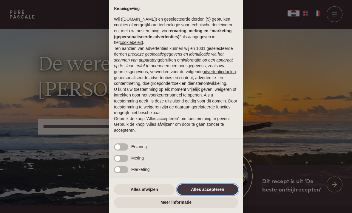
click at [212, 190] on button "Alles accepteren" at bounding box center [207, 189] width 61 height 11
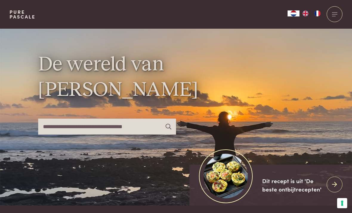
click at [335, 15] on div at bounding box center [335, 14] width 16 height 16
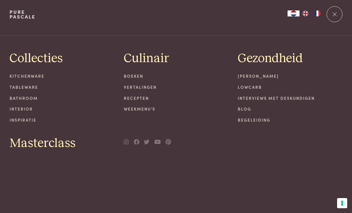
click at [146, 76] on link "Boeken" at bounding box center [176, 76] width 105 height 6
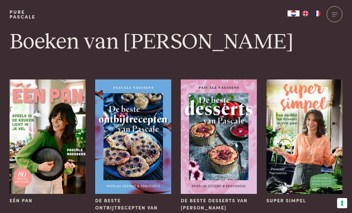
click at [333, 17] on div at bounding box center [335, 14] width 16 height 16
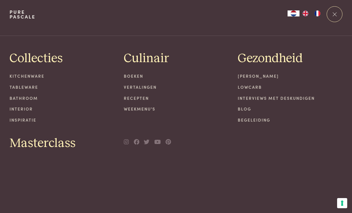
click at [340, 12] on div at bounding box center [335, 14] width 16 height 16
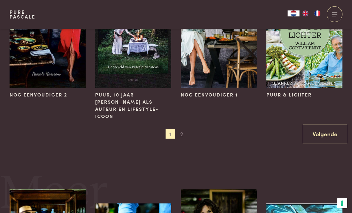
click at [182, 129] on span "2" at bounding box center [182, 134] width 10 height 10
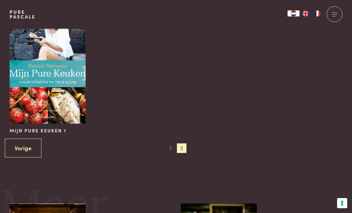
scroll to position [338, 0]
click at [28, 147] on link "Vorige" at bounding box center [23, 148] width 37 height 19
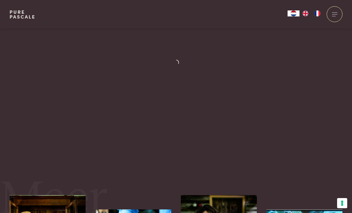
scroll to position [0, 0]
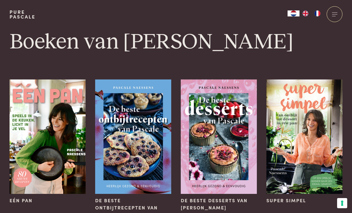
click at [339, 17] on div at bounding box center [335, 14] width 16 height 16
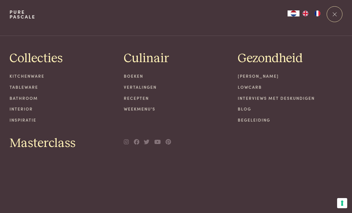
click at [30, 12] on link "Pure Pascale" at bounding box center [23, 15] width 26 height 10
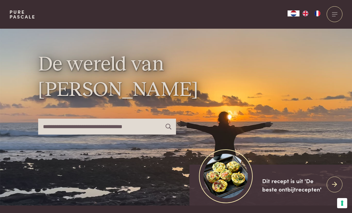
click at [27, 18] on link "Pure Pascale" at bounding box center [23, 15] width 26 height 10
click at [29, 18] on link "Pure Pascale" at bounding box center [23, 15] width 26 height 10
click at [33, 15] on link "Pure Pascale" at bounding box center [23, 15] width 26 height 10
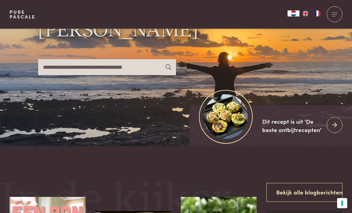
scroll to position [48, 0]
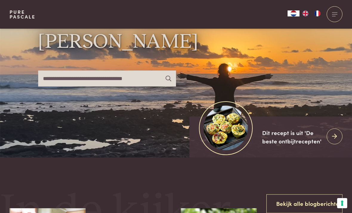
click at [58, 86] on input "text" at bounding box center [107, 78] width 138 height 16
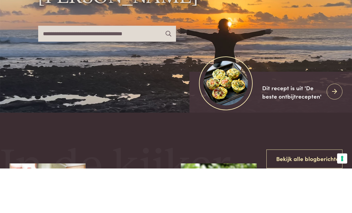
click at [315, 57] on div "De wereld van Pascale Naessens" at bounding box center [176, 69] width 333 height 177
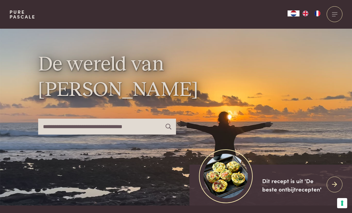
click at [55, 134] on input "text" at bounding box center [107, 126] width 138 height 16
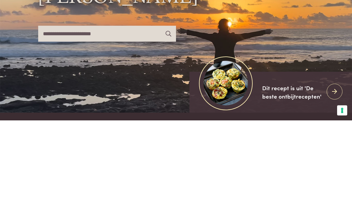
type input "**********"
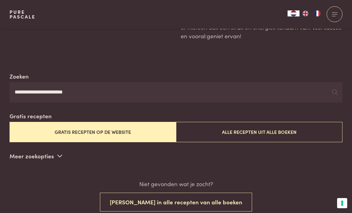
scroll to position [79, 0]
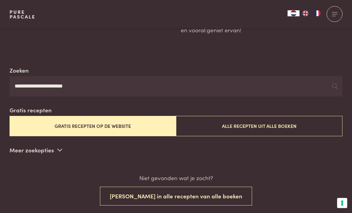
click at [250, 122] on button "Alle recepten uit alle boeken" at bounding box center [259, 126] width 166 height 20
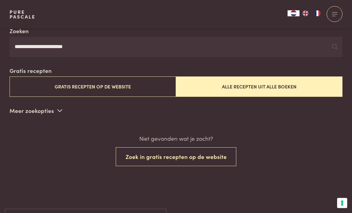
scroll to position [120, 0]
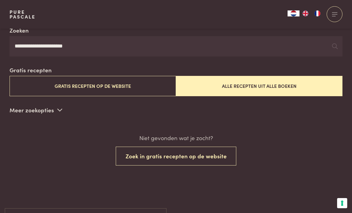
click at [249, 77] on button "Alle recepten uit alle boeken" at bounding box center [259, 86] width 166 height 20
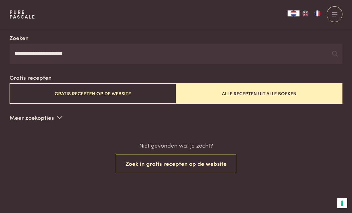
scroll to position [105, 0]
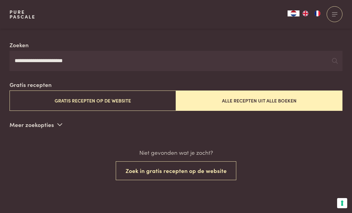
click at [86, 55] on input "**********" at bounding box center [176, 61] width 333 height 20
click at [89, 58] on input "**********" at bounding box center [176, 61] width 333 height 20
type input "*"
type input "**********"
click at [221, 95] on button "Alle recepten uit alle boeken" at bounding box center [259, 100] width 166 height 20
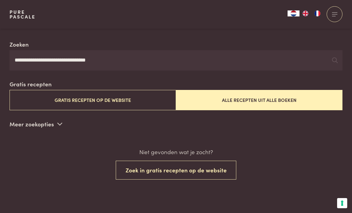
scroll to position [105, 0]
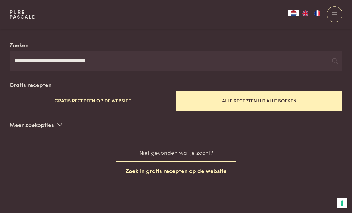
click at [57, 124] on icon at bounding box center [59, 124] width 5 height 6
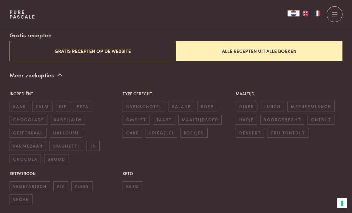
scroll to position [154, 0]
click at [322, 117] on span "ontbijt" at bounding box center [321, 120] width 27 height 10
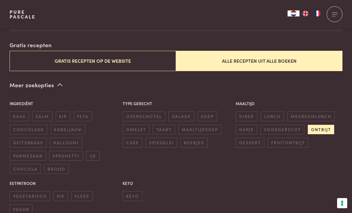
scroll to position [144, 0]
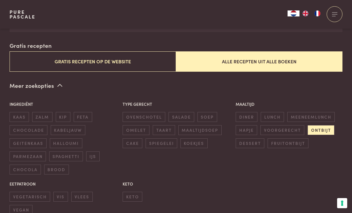
click at [324, 127] on span "ontbijt" at bounding box center [321, 130] width 27 height 10
click at [324, 129] on span "ontbijt" at bounding box center [321, 130] width 27 height 10
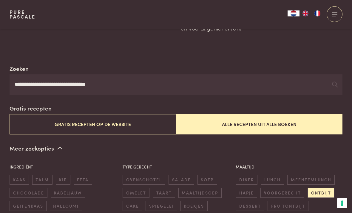
click at [259, 119] on button "Alle recepten uit alle boeken" at bounding box center [259, 124] width 166 height 20
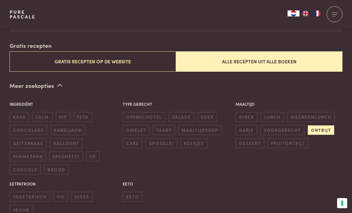
click at [327, 127] on span "ontbijt" at bounding box center [321, 130] width 27 height 10
click at [321, 126] on span "ontbijt" at bounding box center [321, 130] width 27 height 10
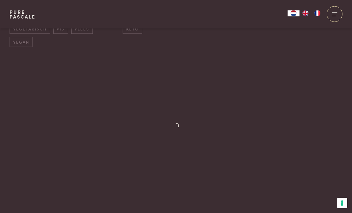
scroll to position [312, 0]
click at [76, 184] on div at bounding box center [176, 135] width 333 height 145
click at [341, 10] on div at bounding box center [335, 14] width 16 height 16
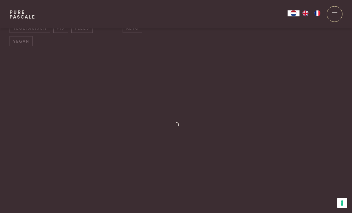
scroll to position [0, 0]
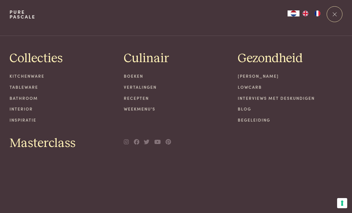
click at [145, 98] on link "Recepten" at bounding box center [176, 98] width 105 height 6
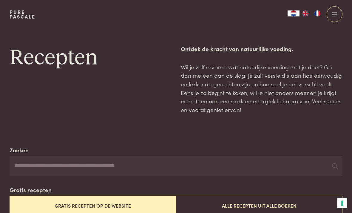
click at [43, 203] on button "Gratis recepten op de website" at bounding box center [93, 205] width 166 height 20
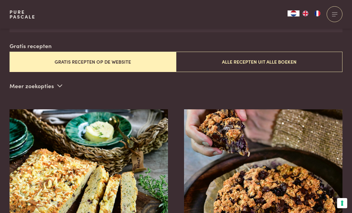
scroll to position [144, 0]
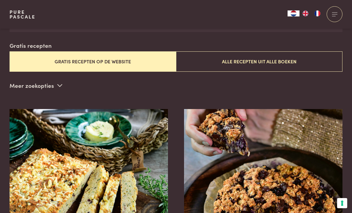
click at [58, 56] on button "Gratis recepten op de website" at bounding box center [93, 61] width 166 height 20
click at [138, 58] on button "Gratis recepten op de website" at bounding box center [93, 61] width 166 height 20
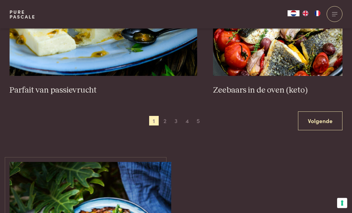
scroll to position [1092, 0]
click at [318, 119] on link "Volgende" at bounding box center [320, 120] width 44 height 19
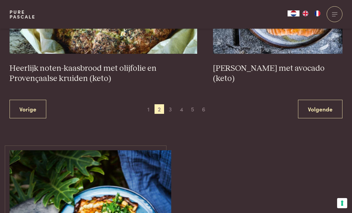
click at [328, 100] on link "Volgende" at bounding box center [320, 109] width 44 height 19
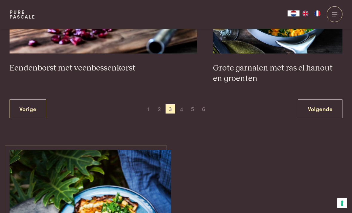
click at [330, 106] on link "Volgende" at bounding box center [320, 108] width 44 height 19
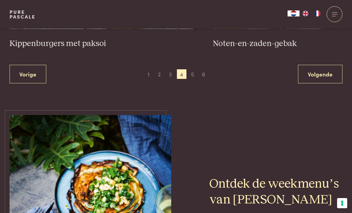
click at [327, 72] on link "Volgende" at bounding box center [320, 74] width 44 height 19
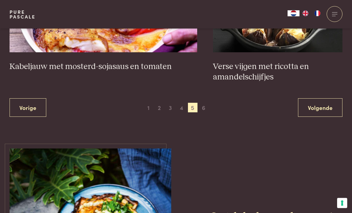
scroll to position [1114, 0]
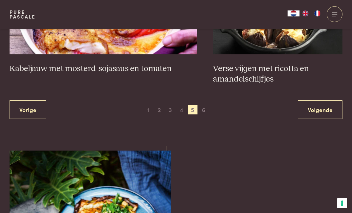
click at [328, 107] on link "Volgende" at bounding box center [320, 109] width 44 height 19
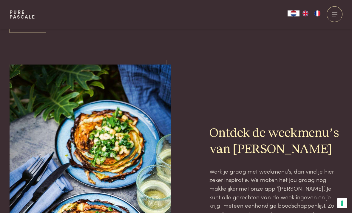
scroll to position [395, 0]
